Goal: Task Accomplishment & Management: Use online tool/utility

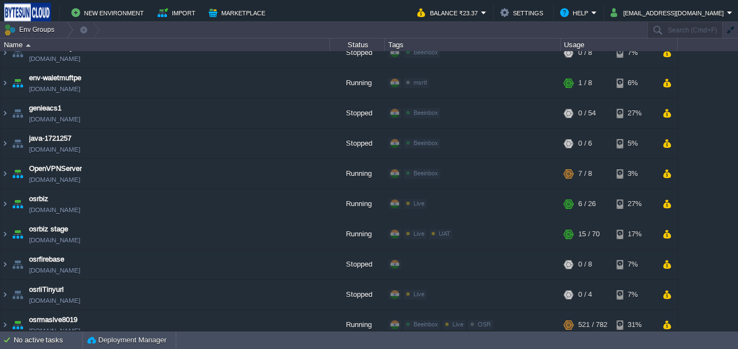
scroll to position [631, 0]
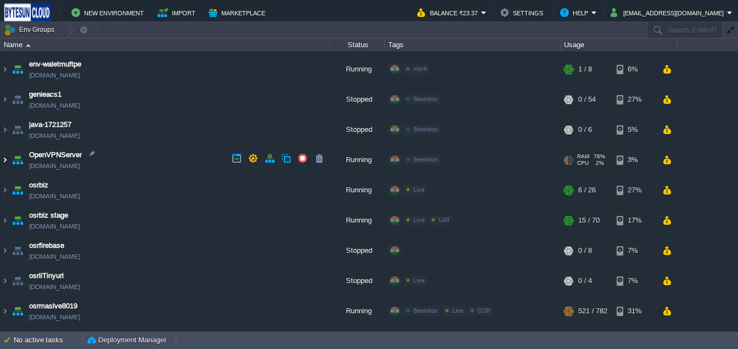
click at [5, 159] on img at bounding box center [5, 160] width 9 height 30
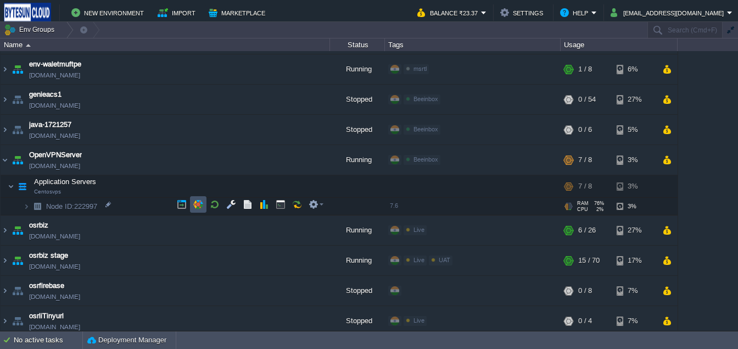
click at [195, 207] on button "button" at bounding box center [198, 204] width 10 height 10
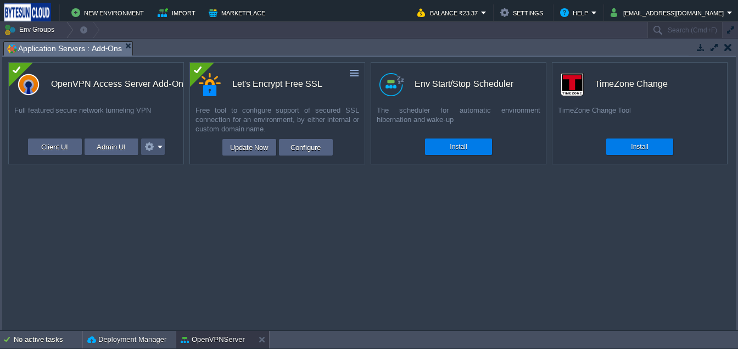
click at [154, 147] on button "button" at bounding box center [149, 146] width 13 height 13
click at [223, 226] on div "custom OpenVPN Access Server Add-On Full featured secure network tunneling VPN …" at bounding box center [369, 194] width 734 height 274
click at [209, 335] on button "OpenVPNServer" at bounding box center [213, 339] width 64 height 11
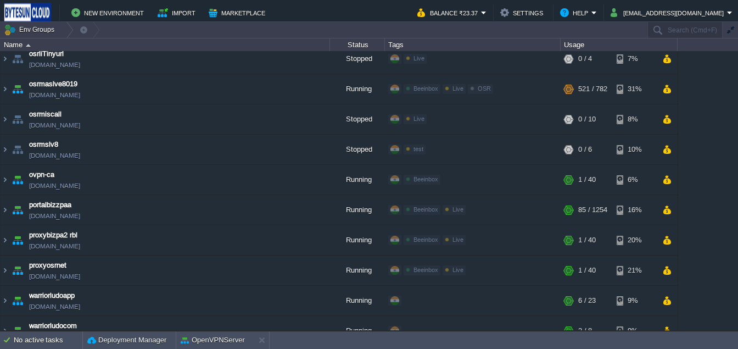
scroll to position [893, 0]
click at [121, 19] on td "New Environment" at bounding box center [109, 12] width 82 height 16
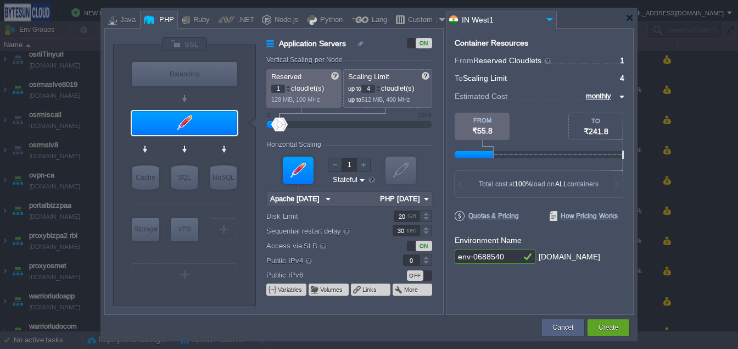
type input "NGINX 1.28.0"
click at [395, 18] on div at bounding box center [399, 20] width 9 height 16
type input "Application Servers"
type input "16"
type input "Docker Image"
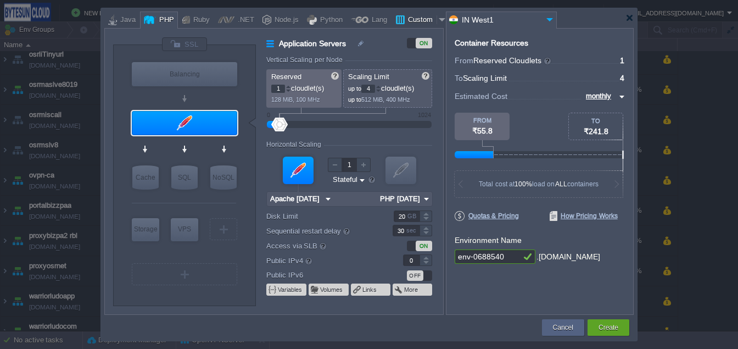
type input "Stateless"
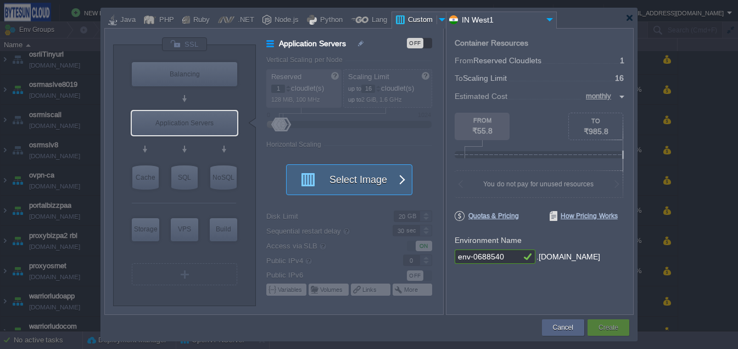
click at [381, 186] on button "Select Image" at bounding box center [343, 180] width 99 height 30
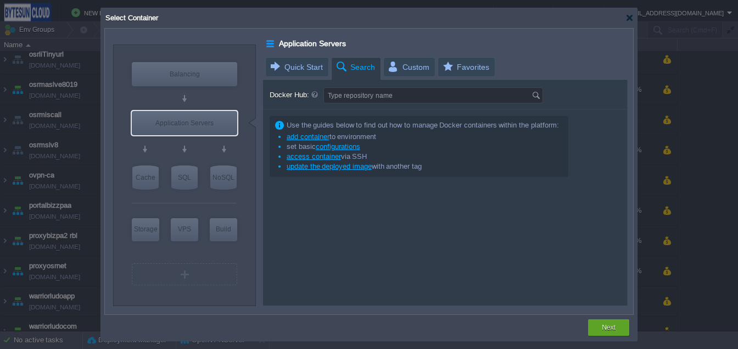
type input "Docker Image"
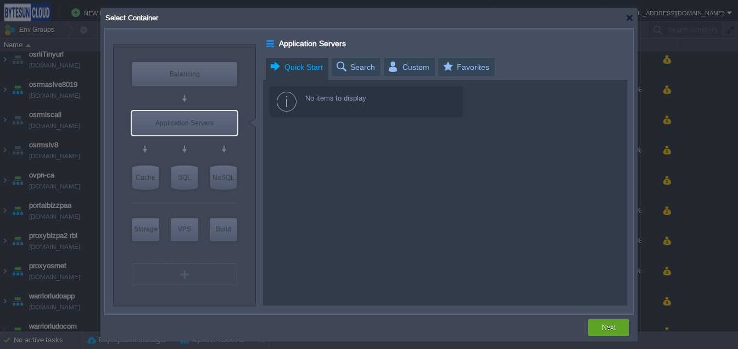
click at [296, 67] on span "Quick Start" at bounding box center [296, 67] width 54 height 19
click at [631, 22] on div "Select Container" at bounding box center [369, 18] width 530 height 20
click at [628, 18] on div at bounding box center [630, 18] width 8 height 8
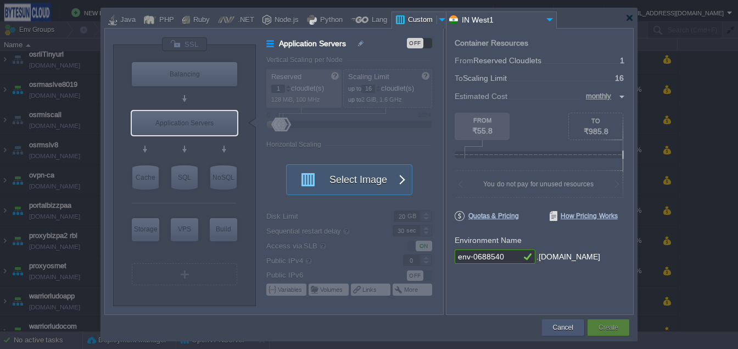
click at [566, 327] on button "Cancel" at bounding box center [563, 327] width 20 height 11
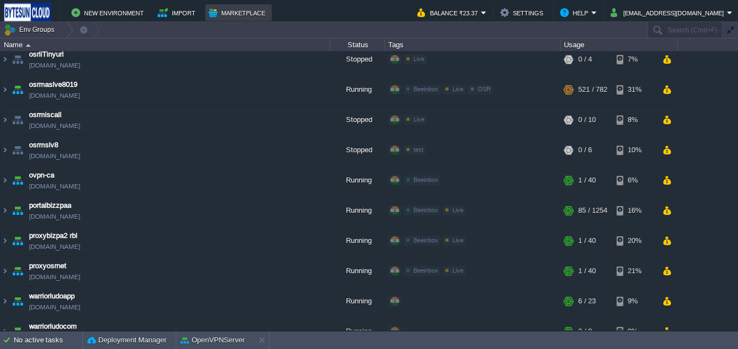
click at [225, 16] on button "Marketplace" at bounding box center [239, 12] width 60 height 13
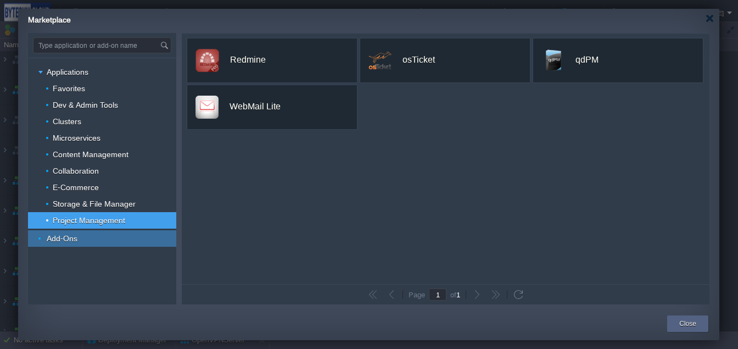
click at [140, 245] on div "Add-Ons" at bounding box center [102, 238] width 148 height 16
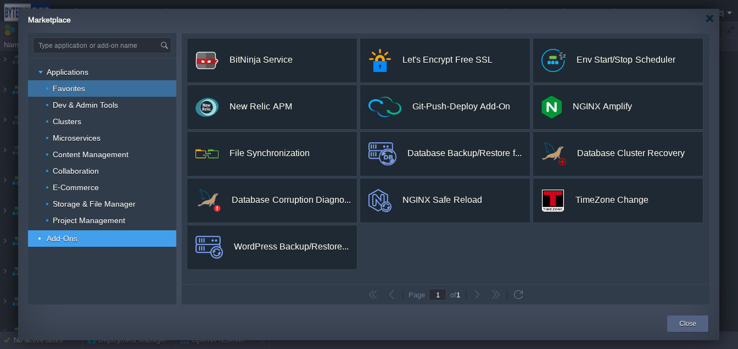
click at [54, 86] on span "Favorites" at bounding box center [69, 88] width 35 height 10
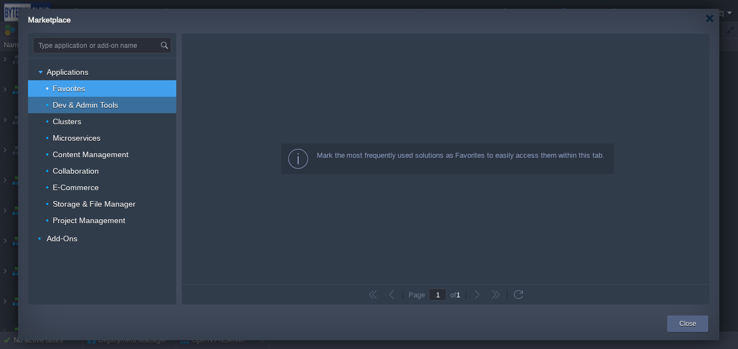
click at [65, 109] on span "Dev & Admin Tools" at bounding box center [86, 105] width 68 height 10
type input "Type application or add-on name"
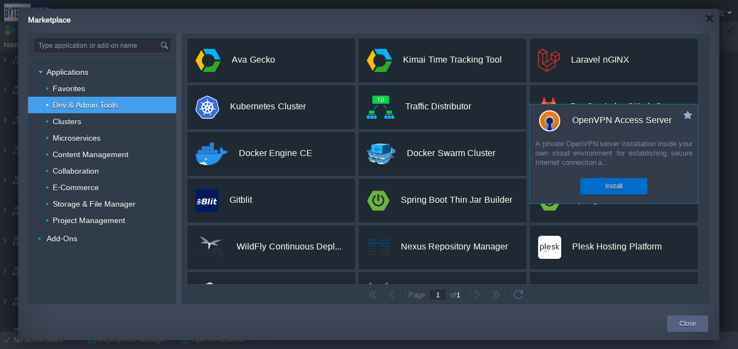
click at [612, 178] on div "Install" at bounding box center [614, 186] width 51 height 16
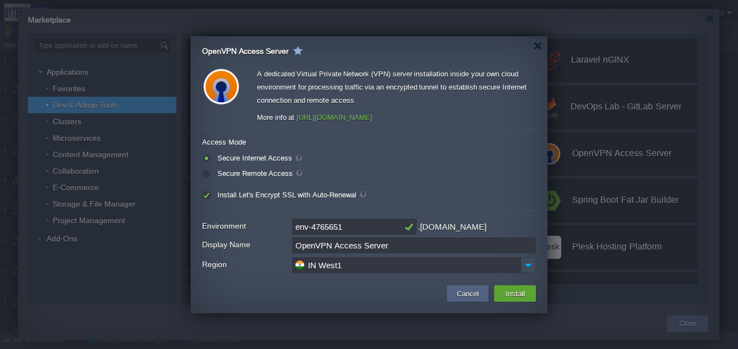
drag, startPoint x: 413, startPoint y: 118, endPoint x: 295, endPoint y: 117, distance: 117.5
click at [295, 117] on div "More info at [URL][DOMAIN_NAME]" at bounding box center [396, 117] width 279 height 13
copy div "[URL][DOMAIN_NAME]"
